Goal: Entertainment & Leisure: Consume media (video, audio)

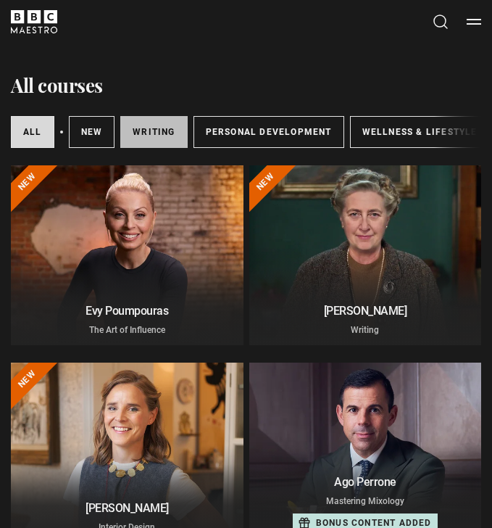
click at [151, 144] on link "Writing" at bounding box center [153, 132] width 67 height 32
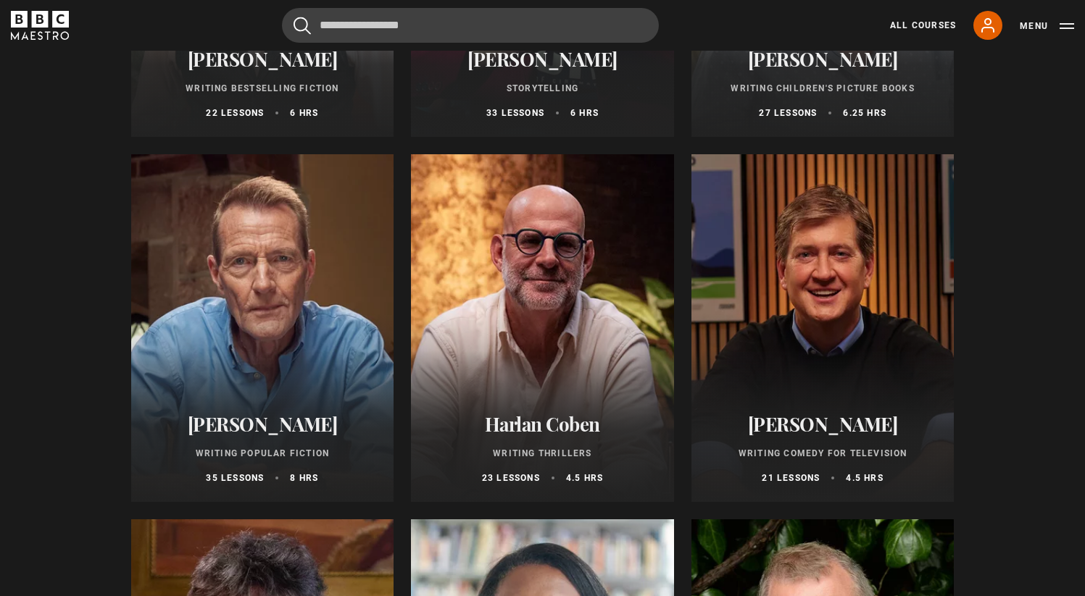
scroll to position [807, 0]
click at [551, 263] on div at bounding box center [542, 328] width 263 height 348
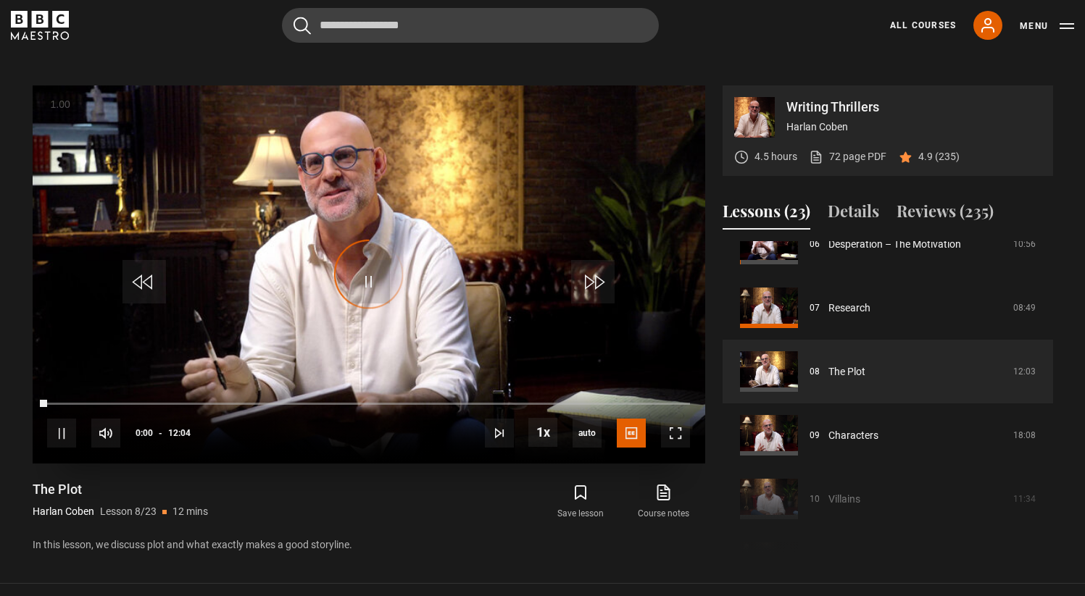
scroll to position [418, 0]
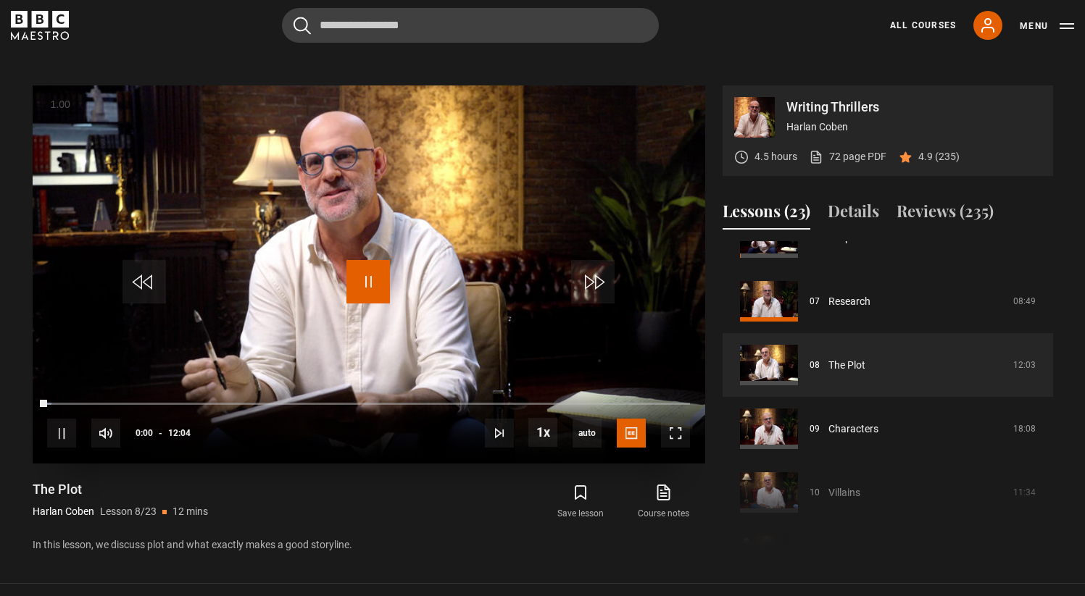
click at [375, 278] on span "Video Player" at bounding box center [367, 281] width 43 height 43
click at [370, 275] on span "Video Player" at bounding box center [367, 281] width 43 height 43
click at [370, 282] on span "Video Player" at bounding box center [367, 281] width 43 height 43
click at [512, 192] on video "Video Player" at bounding box center [369, 275] width 673 height 378
click at [547, 363] on li "1.5x" at bounding box center [545, 371] width 35 height 19
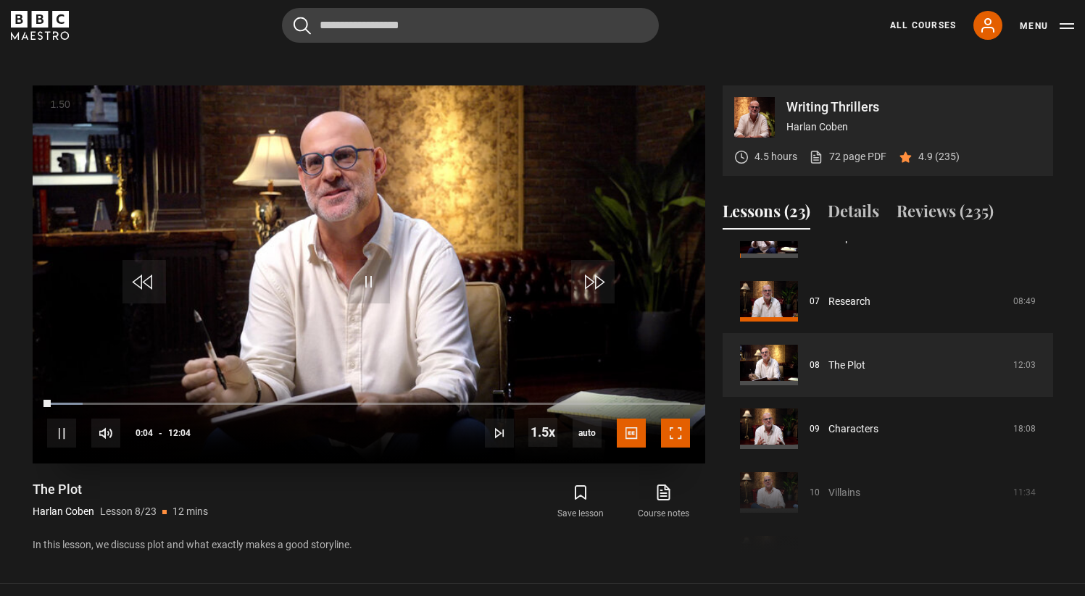
click at [673, 440] on span "Video Player" at bounding box center [675, 433] width 29 height 29
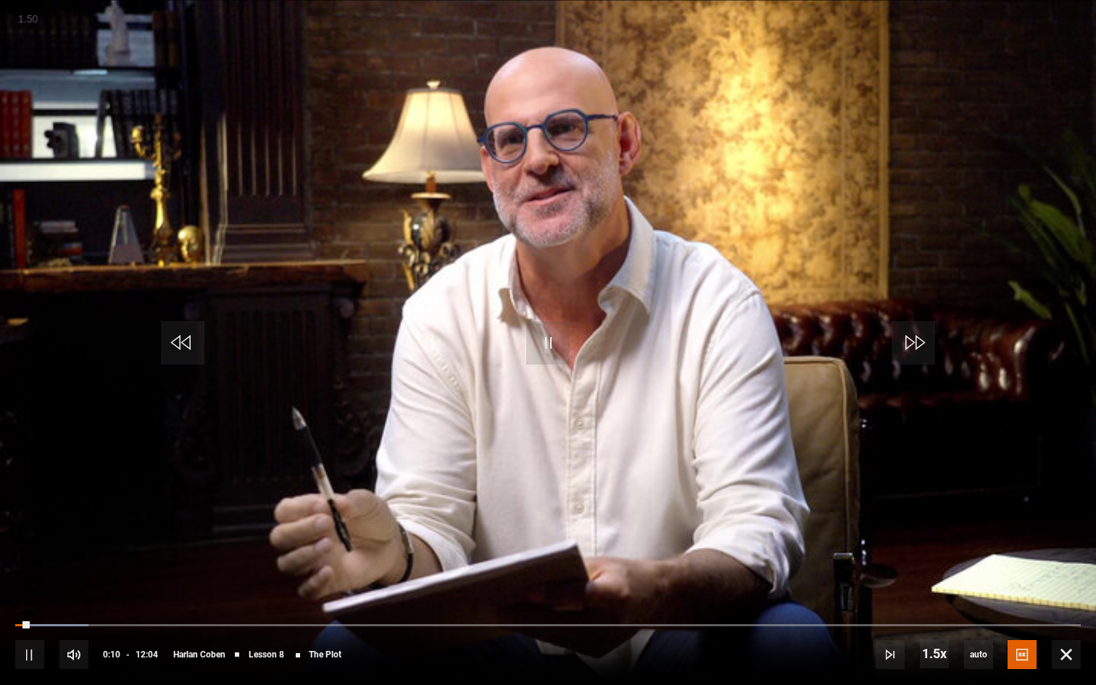
click at [0, 0] on button "+" at bounding box center [0, 0] width 0 height 0
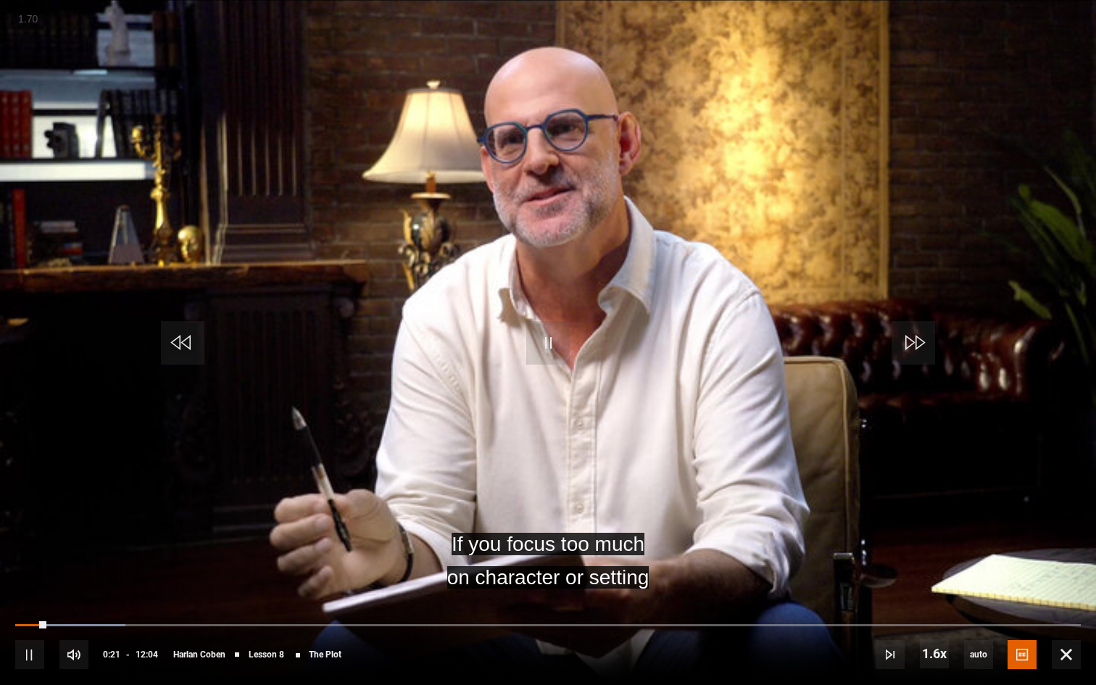
click at [420, 284] on video "Video Player" at bounding box center [548, 342] width 1096 height 685
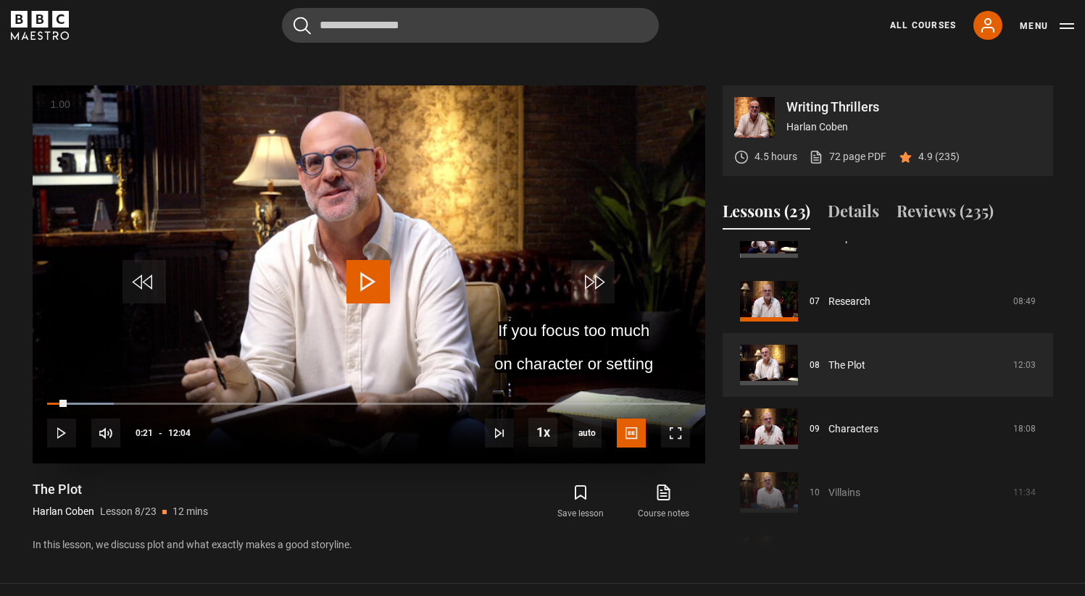
click at [578, 204] on video "Video Player" at bounding box center [369, 275] width 673 height 378
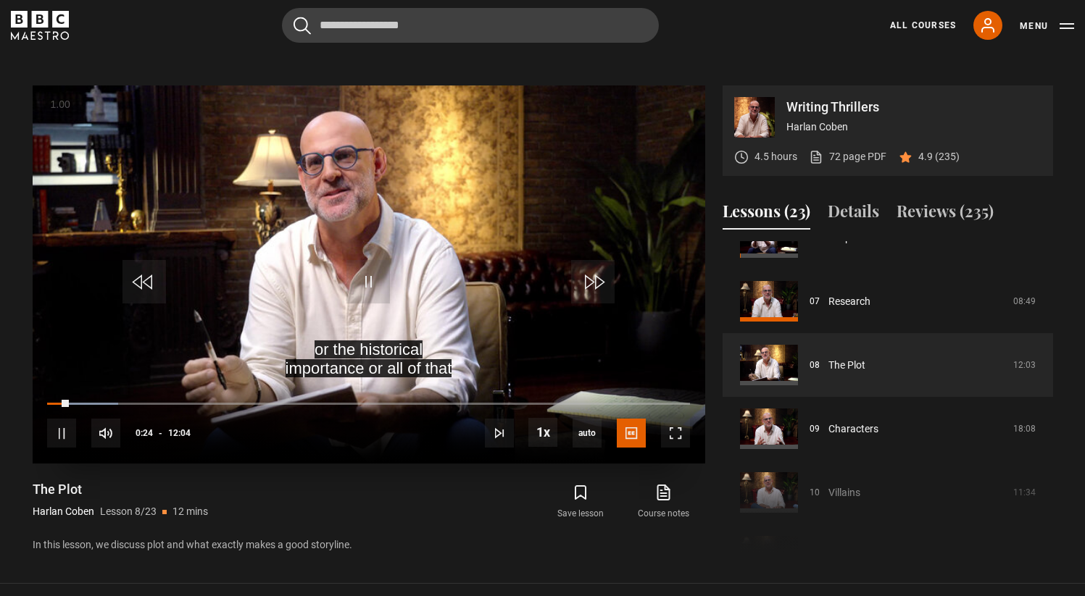
click at [0, 0] on button "+" at bounding box center [0, 0] width 0 height 0
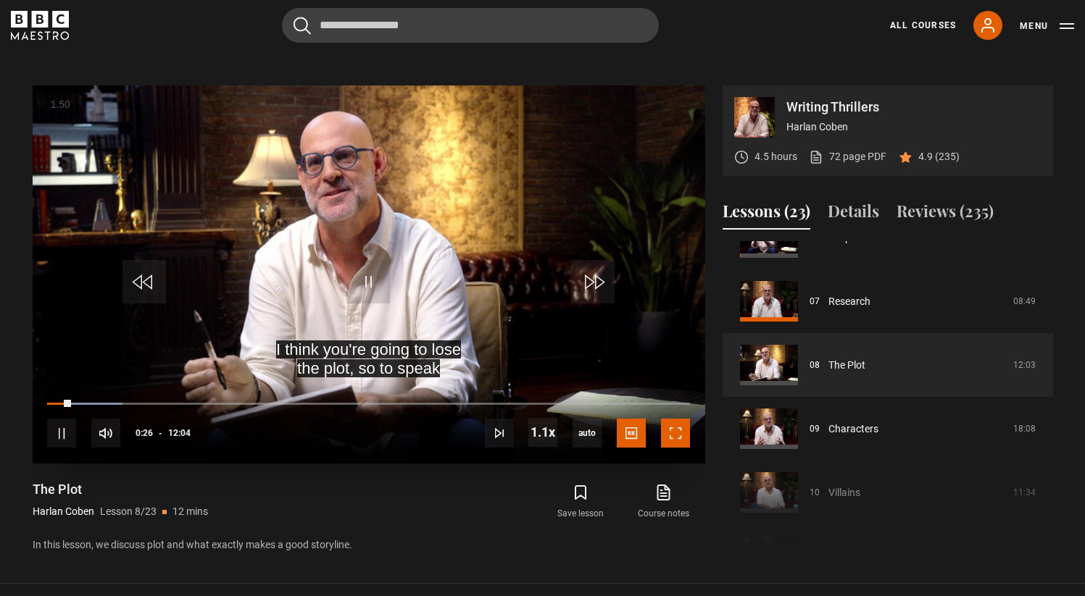
click at [669, 439] on span "Video Player" at bounding box center [675, 433] width 29 height 29
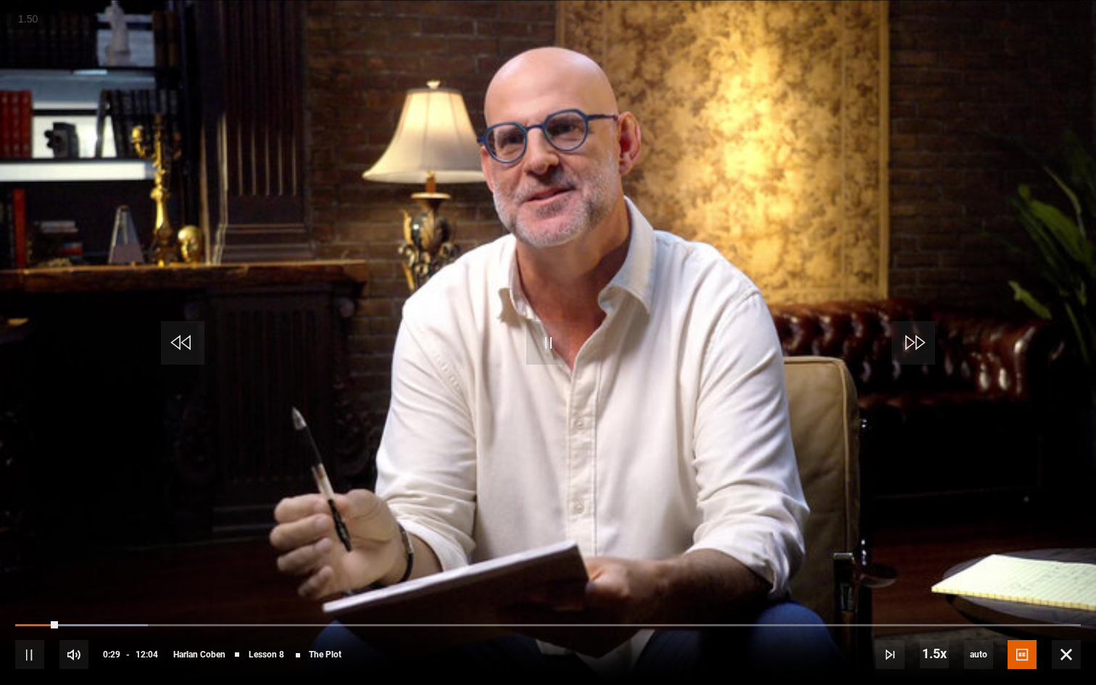
click at [0, 0] on button "+" at bounding box center [0, 0] width 0 height 0
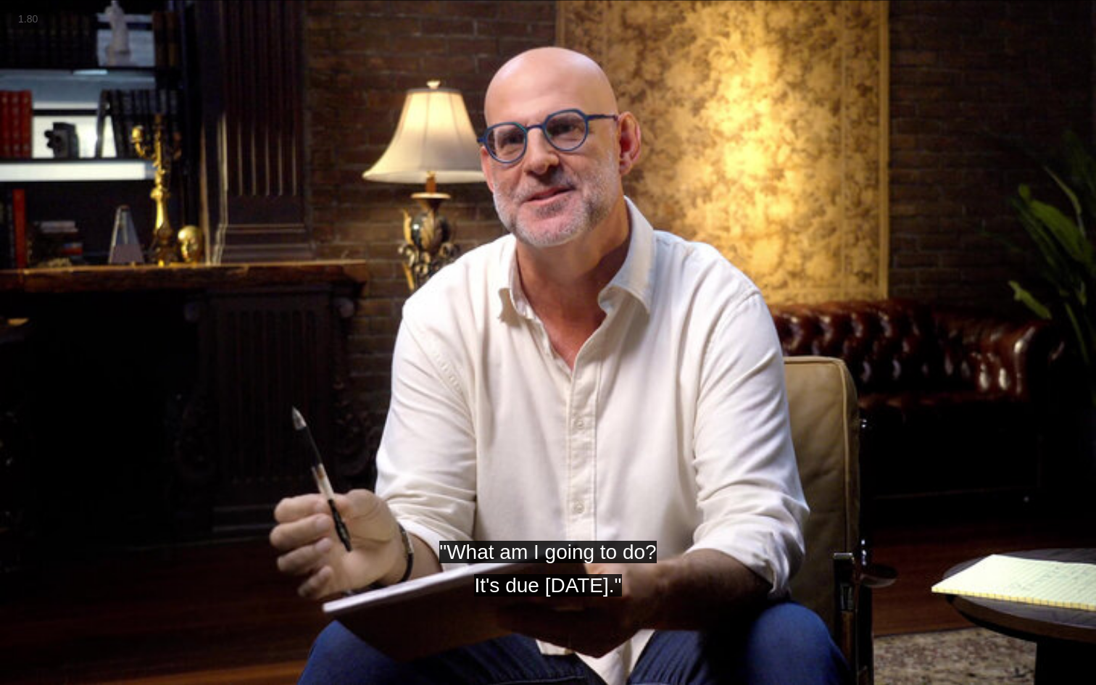
click at [0, 0] on button "+" at bounding box center [0, 0] width 0 height 0
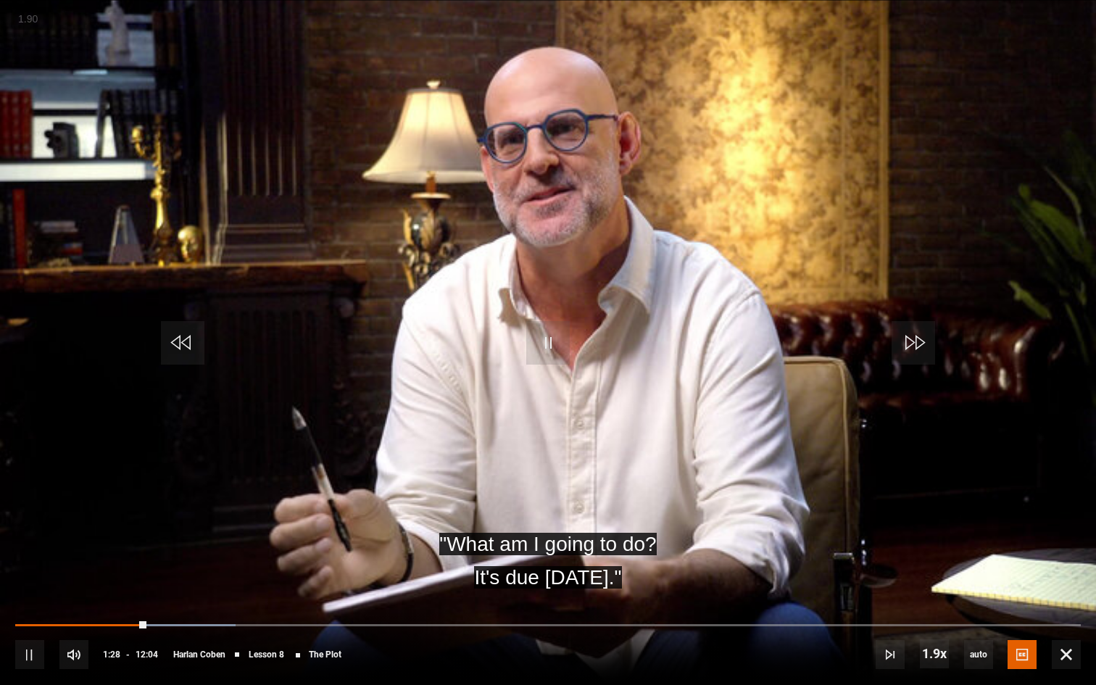
click at [0, 0] on button "+" at bounding box center [0, 0] width 0 height 0
